Goal: Task Accomplishment & Management: Use online tool/utility

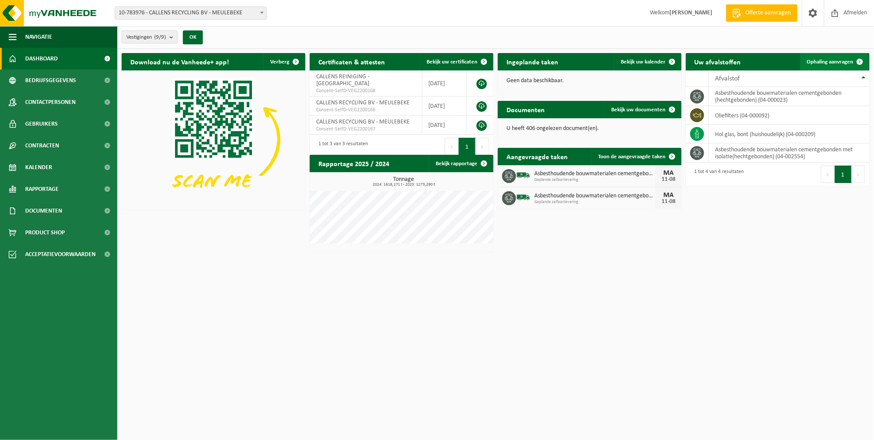
click at [829, 56] on link "Ophaling aanvragen" at bounding box center [835, 61] width 69 height 17
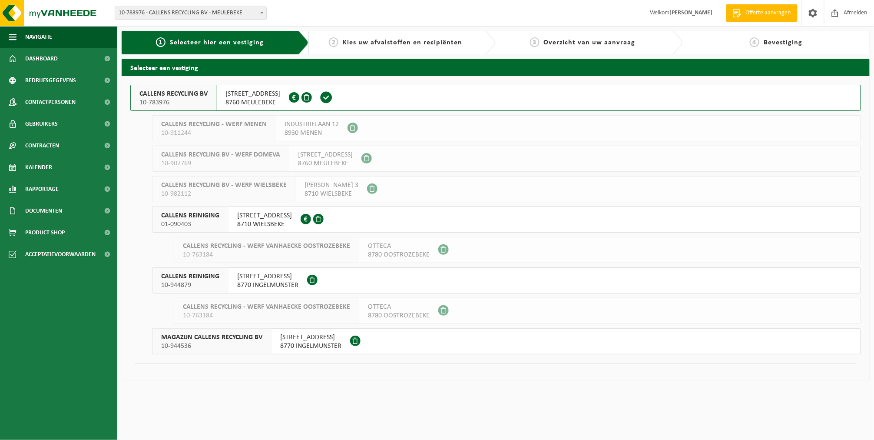
click at [166, 99] on span "10-783976" at bounding box center [174, 102] width 68 height 9
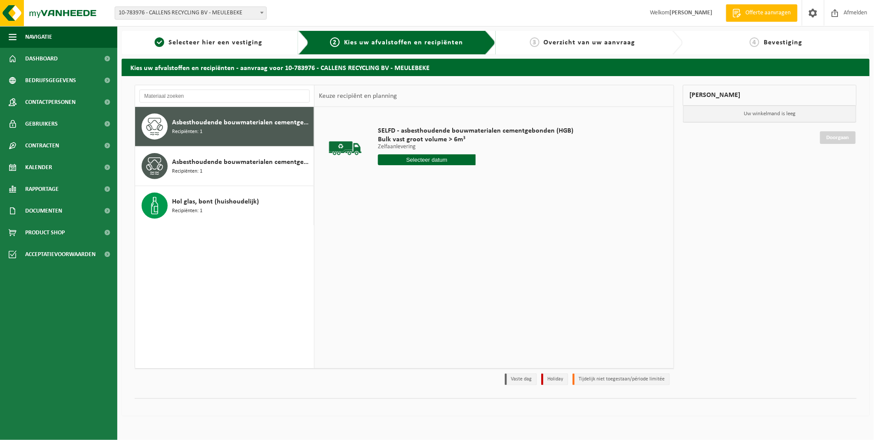
click at [436, 153] on div "SELFD - asbesthoudende bouwmaterialen cementgebonden (HGB) Bulk vast groot volu…" at bounding box center [476, 148] width 204 height 60
click at [439, 159] on input "text" at bounding box center [427, 159] width 98 height 11
click at [406, 234] on div "12" at bounding box center [401, 237] width 15 height 14
type input "Van [DATE]"
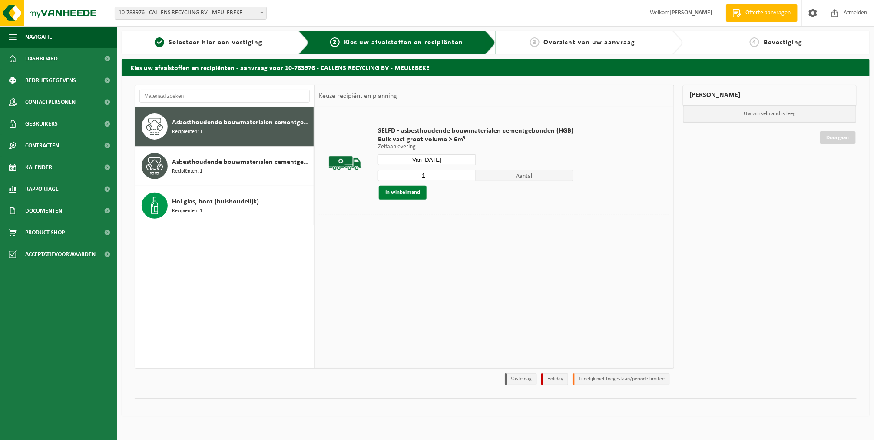
click at [409, 196] on button "In winkelmand" at bounding box center [403, 193] width 48 height 14
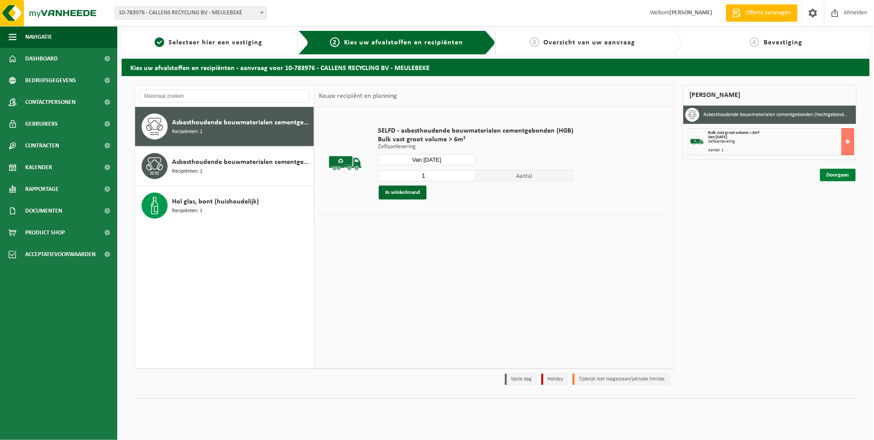
click at [840, 175] on link "Doorgaan" at bounding box center [839, 175] width 36 height 13
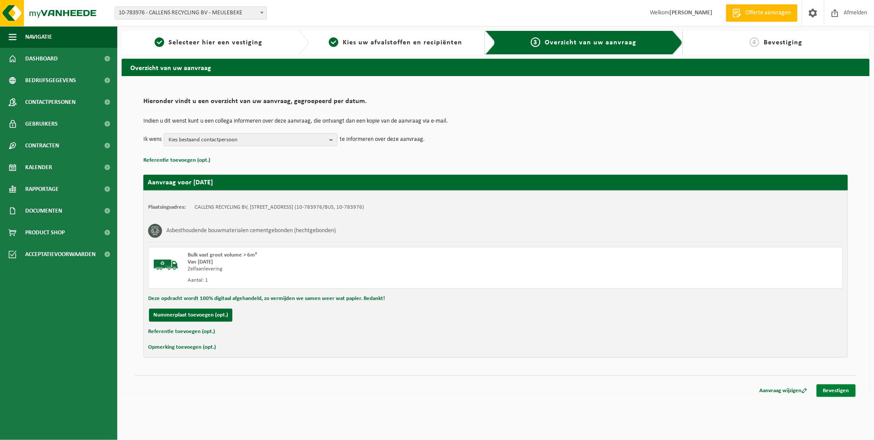
click at [834, 384] on link "Bevestigen" at bounding box center [836, 390] width 39 height 13
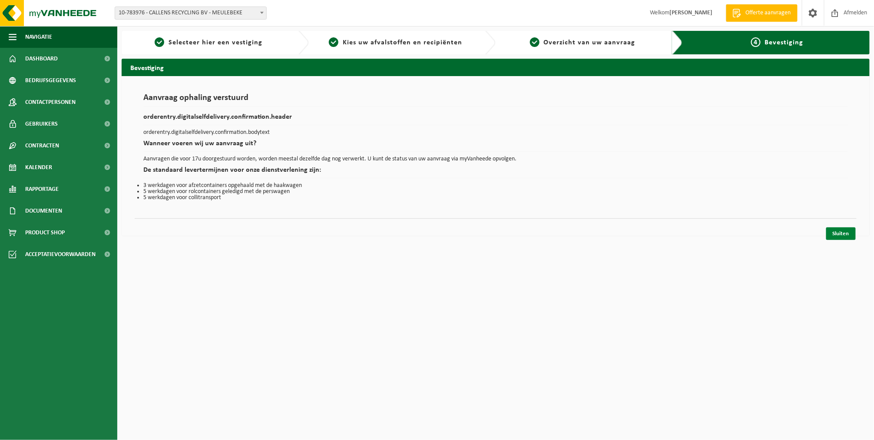
click at [833, 231] on link "Sluiten" at bounding box center [842, 233] width 30 height 13
